Goal: Learn about a topic

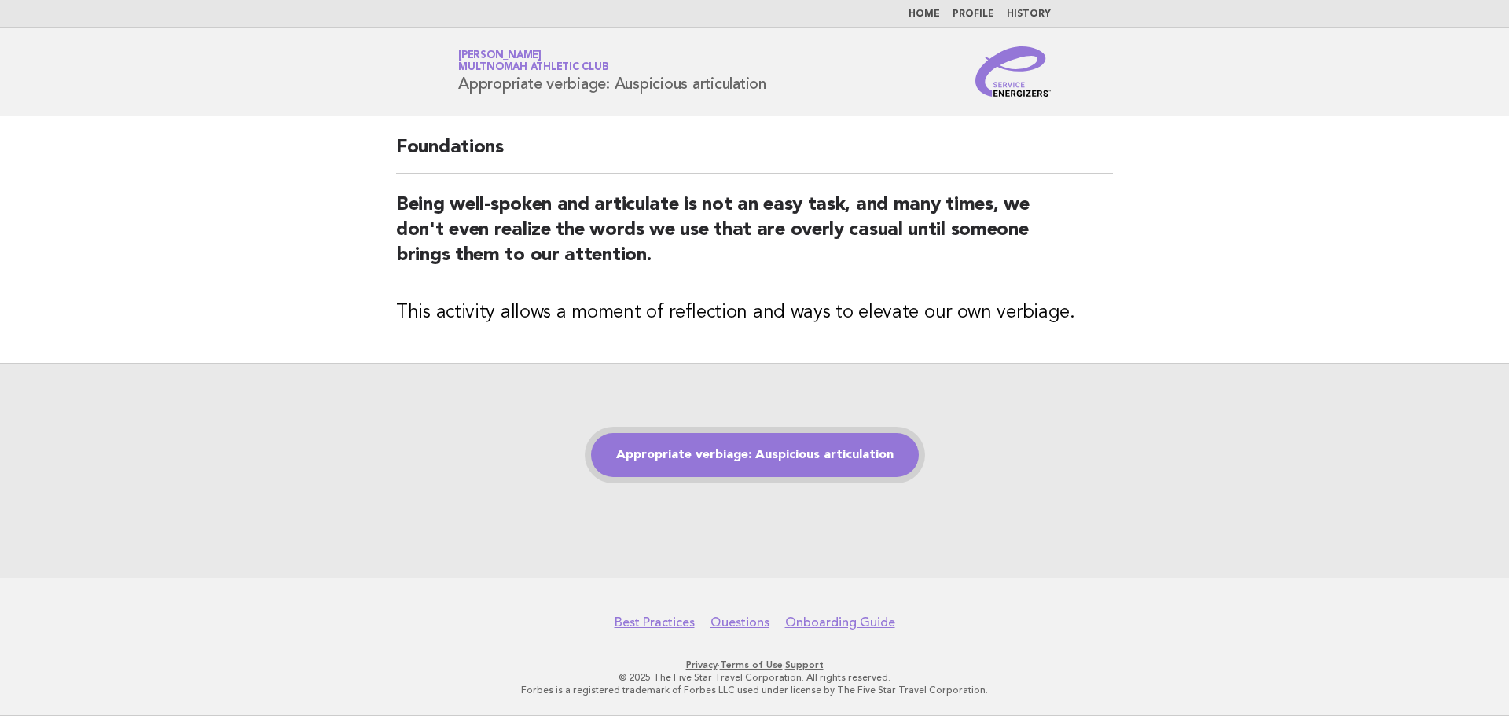
click at [774, 455] on link "Appropriate verbiage: Auspicious articulation" at bounding box center [755, 455] width 328 height 44
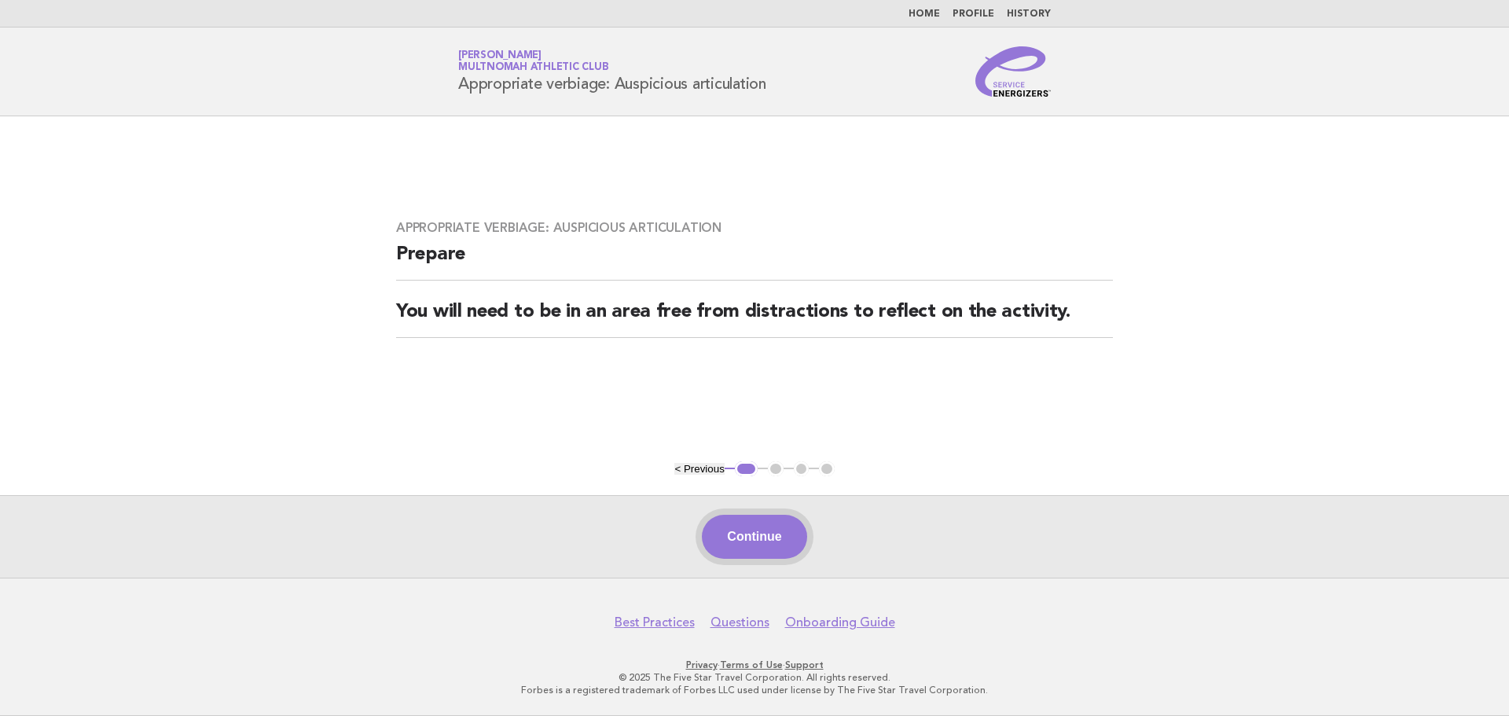
click at [736, 534] on button "Continue" at bounding box center [754, 537] width 105 height 44
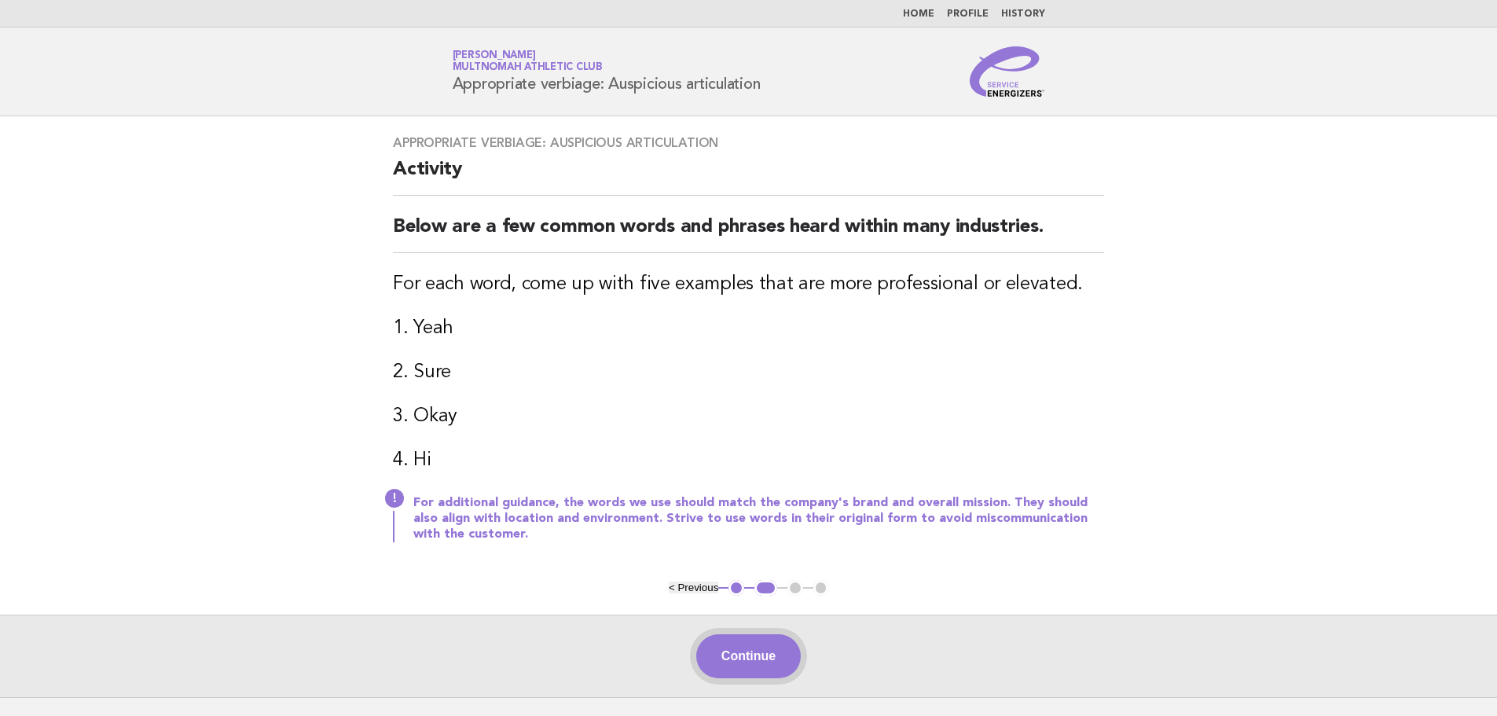
click at [757, 654] on button "Continue" at bounding box center [748, 656] width 105 height 44
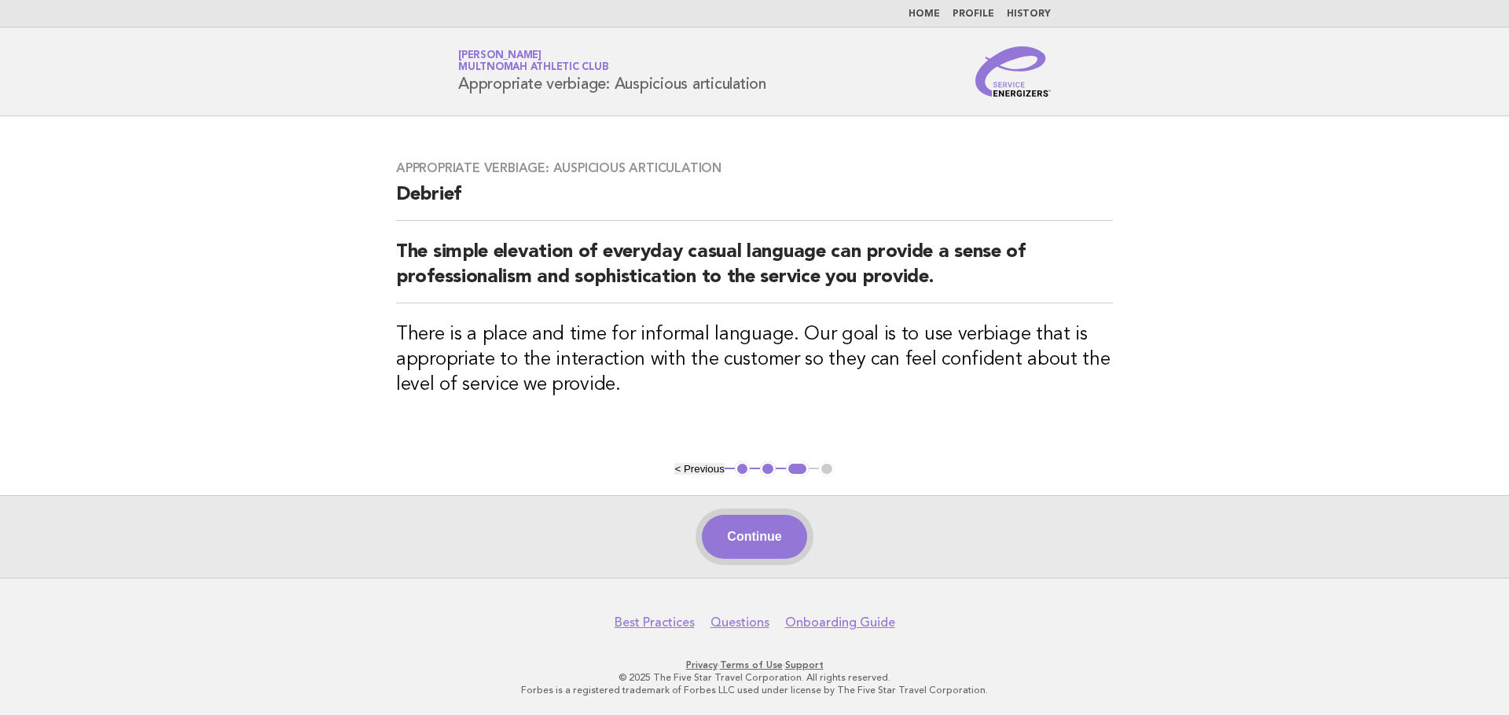
click at [769, 545] on button "Continue" at bounding box center [754, 537] width 105 height 44
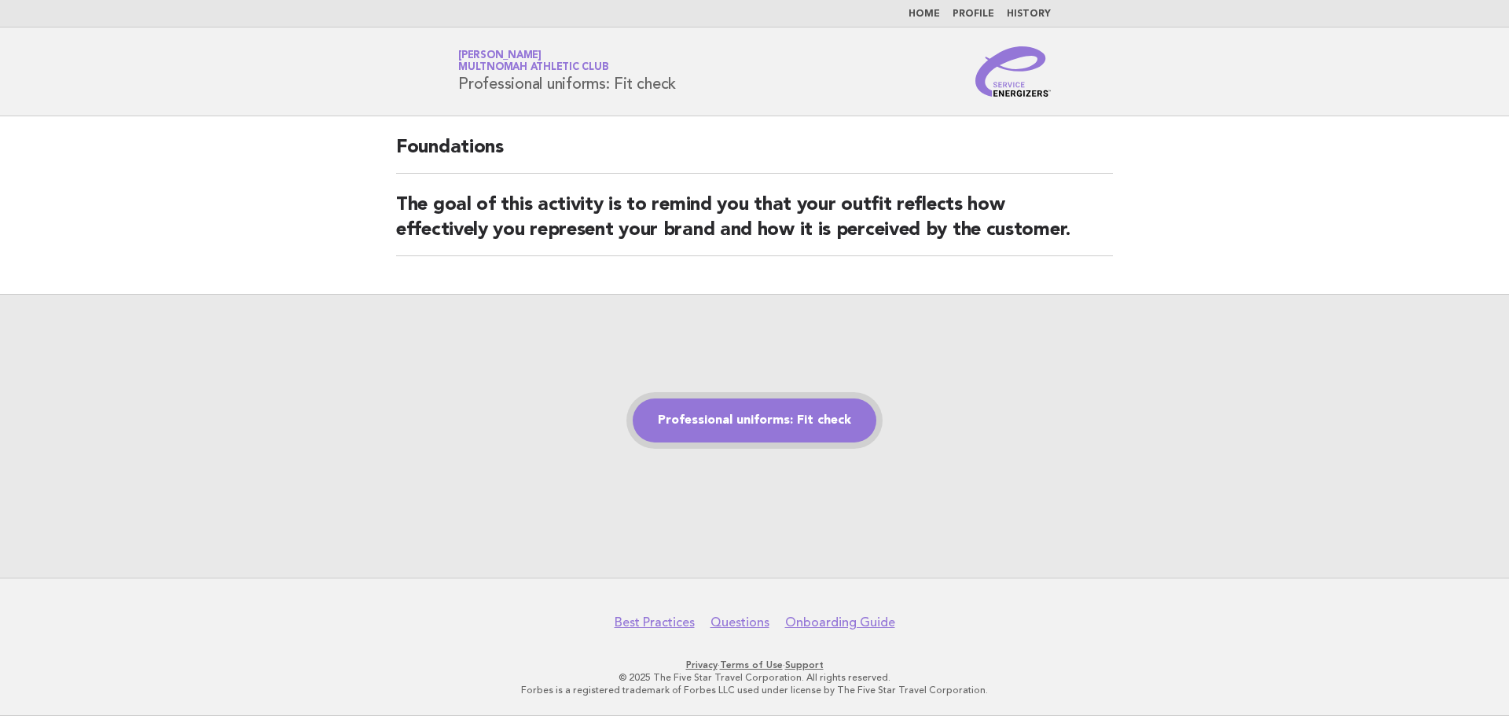
click at [751, 430] on link "Professional uniforms: Fit check" at bounding box center [755, 420] width 244 height 44
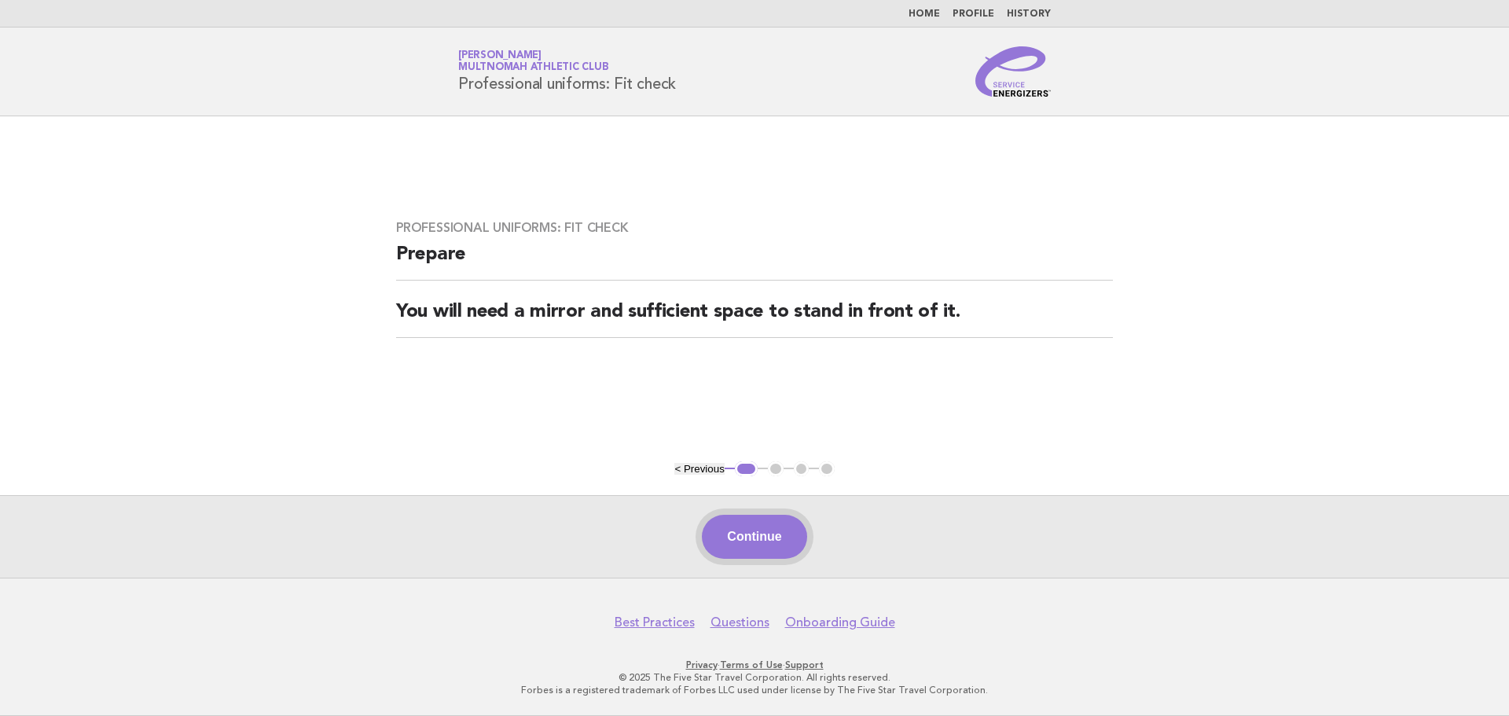
click at [776, 534] on button "Continue" at bounding box center [754, 537] width 105 height 44
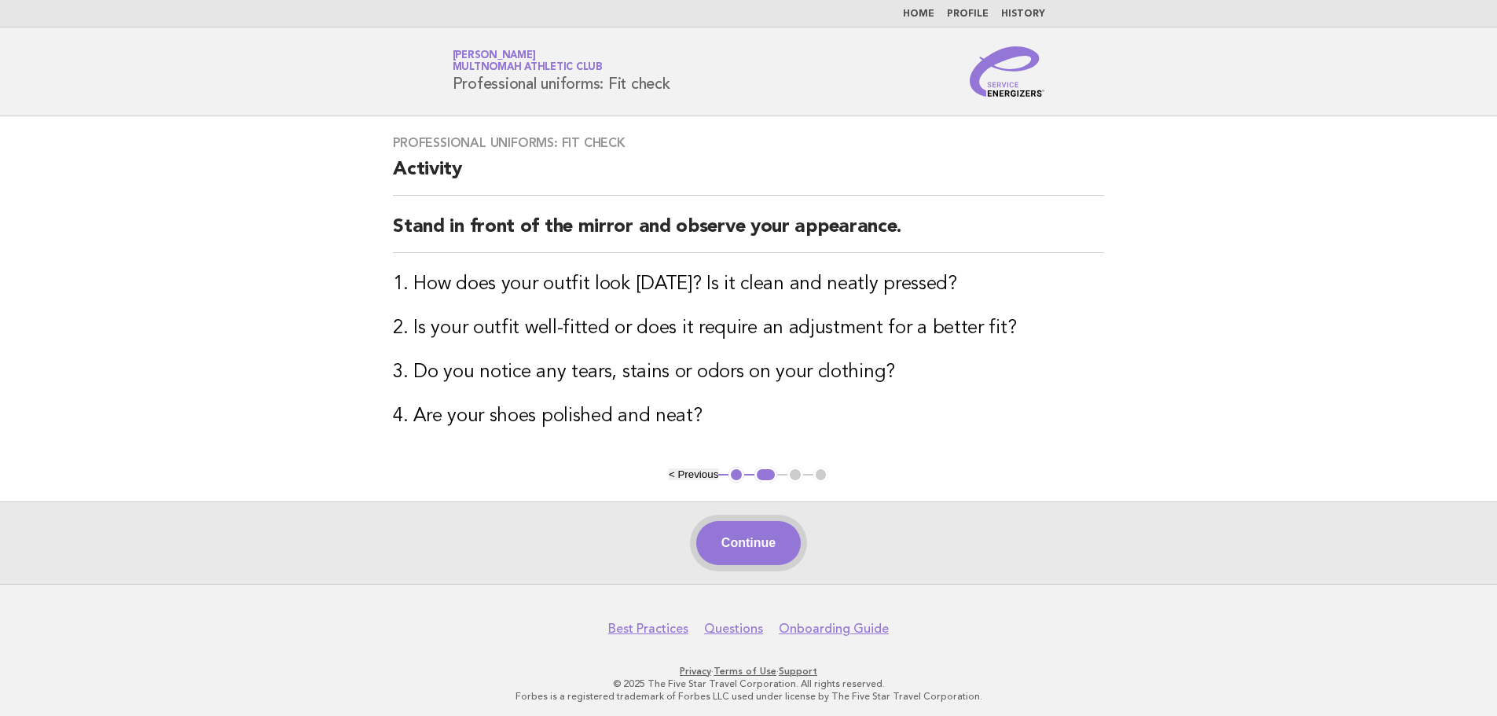
click at [774, 541] on button "Continue" at bounding box center [748, 543] width 105 height 44
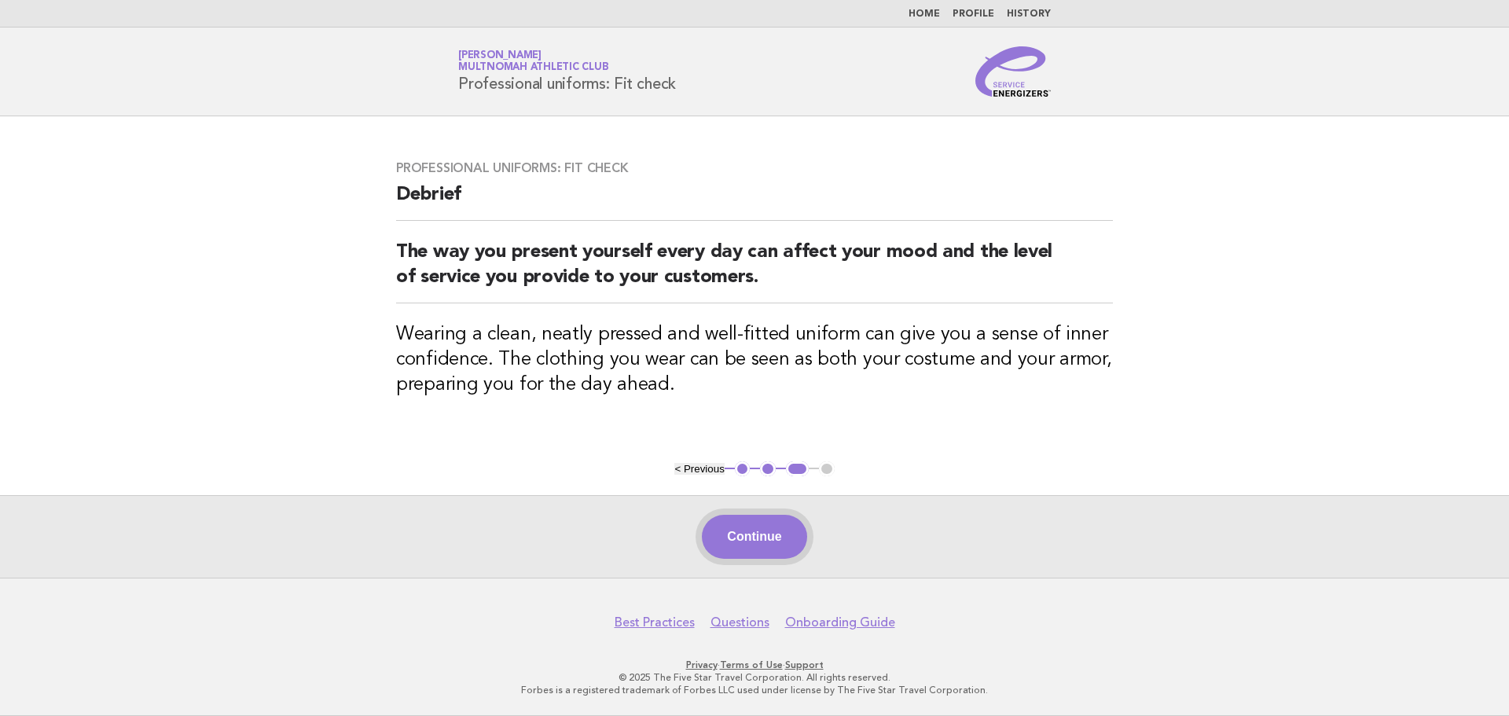
click at [754, 541] on button "Continue" at bounding box center [754, 537] width 105 height 44
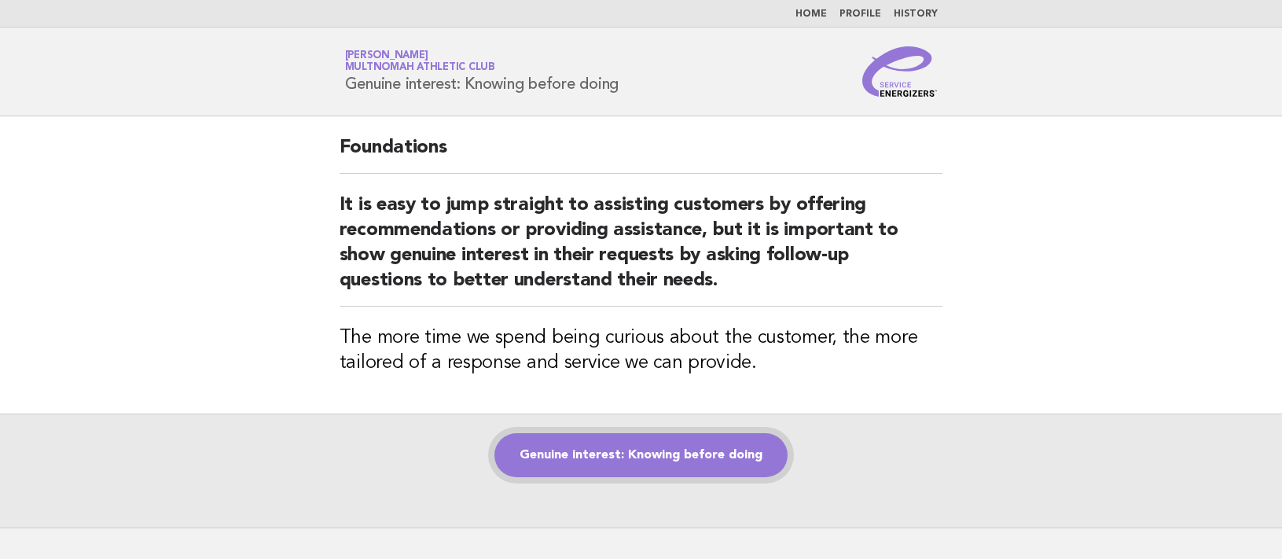
click at [660, 454] on link "Genuine interest: Knowing before doing" at bounding box center [640, 455] width 293 height 44
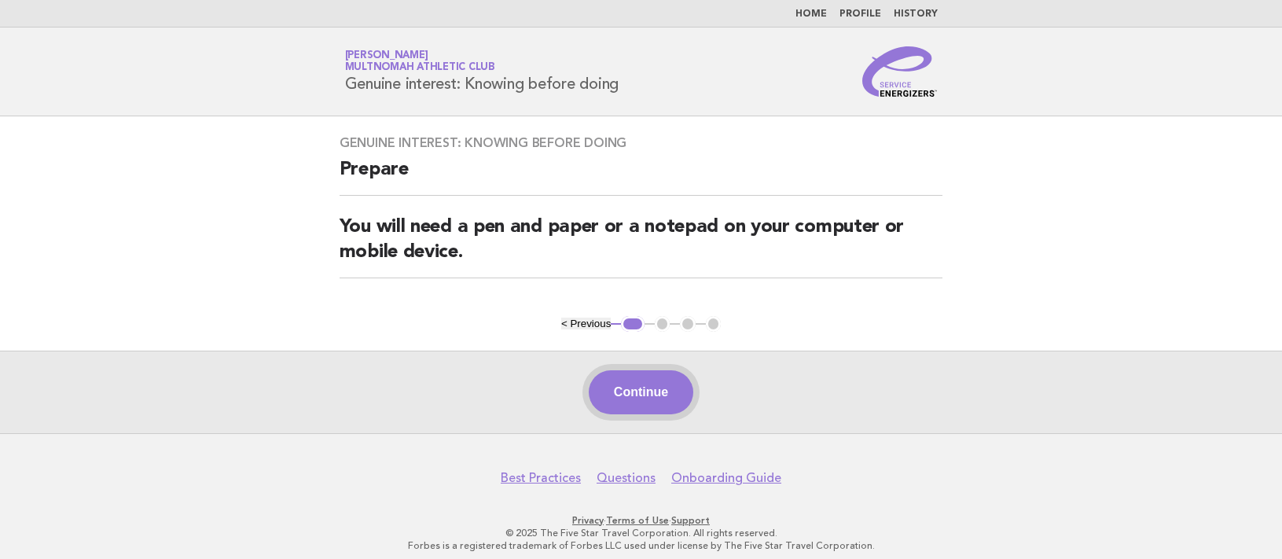
click at [657, 382] on button "Continue" at bounding box center [641, 392] width 105 height 44
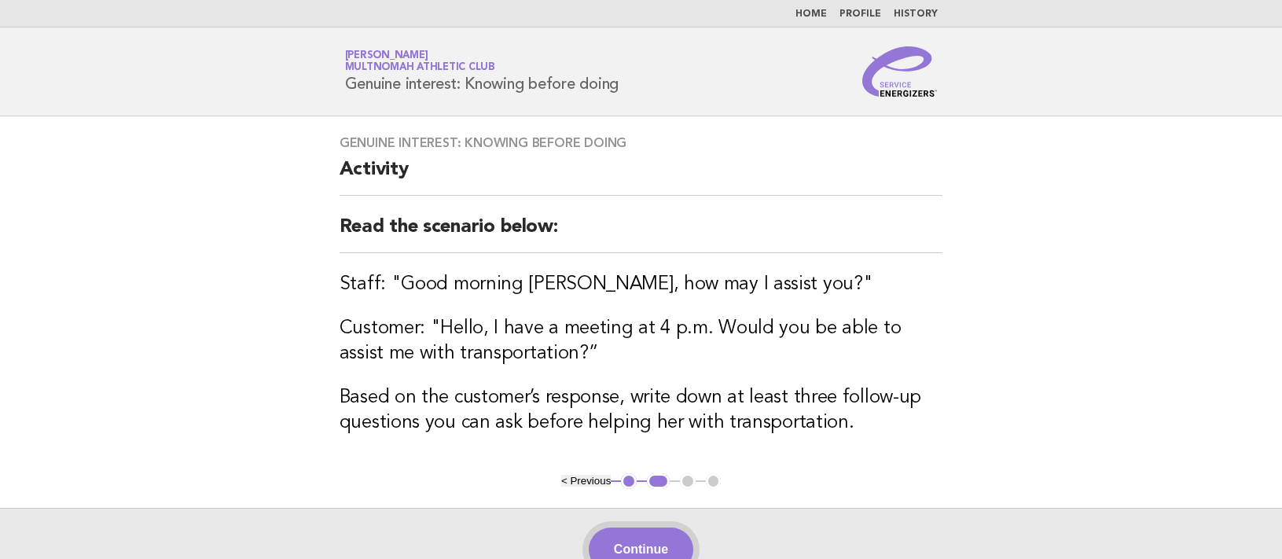
click at [677, 536] on button "Continue" at bounding box center [641, 549] width 105 height 44
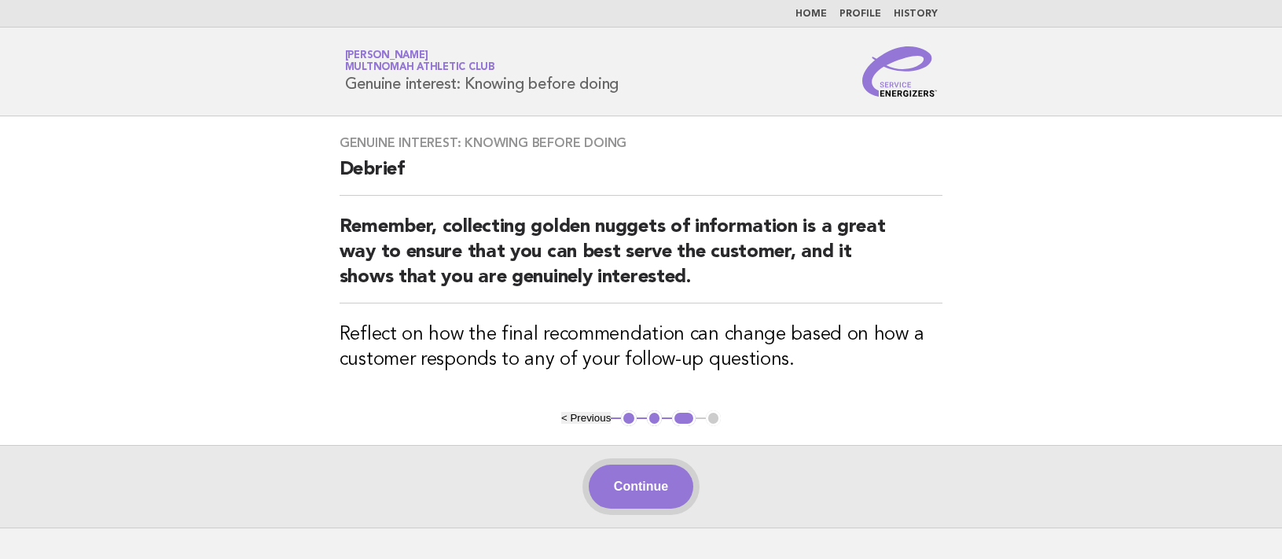
click at [677, 471] on button "Continue" at bounding box center [641, 487] width 105 height 44
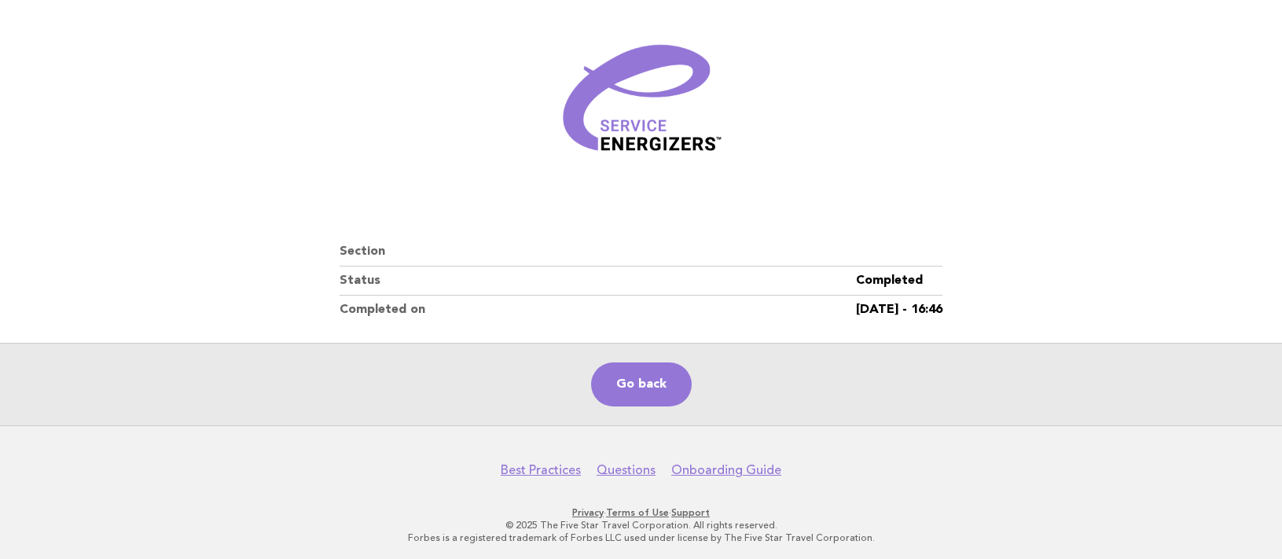
scroll to position [185, 0]
